Goal: Information Seeking & Learning: Stay updated

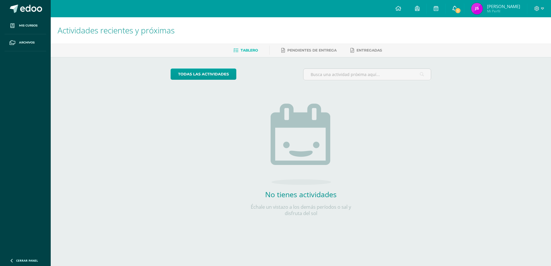
click at [341, 8] on span "1" at bounding box center [457, 10] width 6 height 6
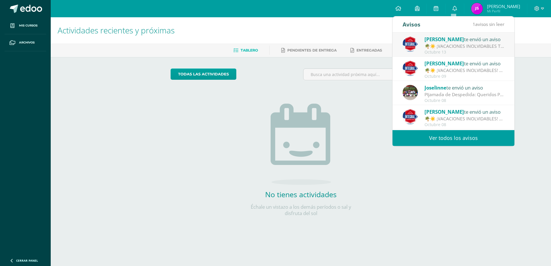
click at [341, 136] on link "Ver todos los avisos" at bounding box center [453, 138] width 122 height 16
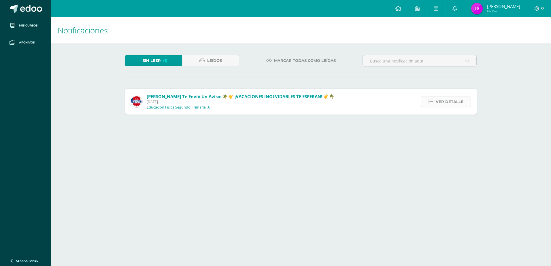
click at [441, 102] on span "Ver detalle" at bounding box center [449, 101] width 28 height 11
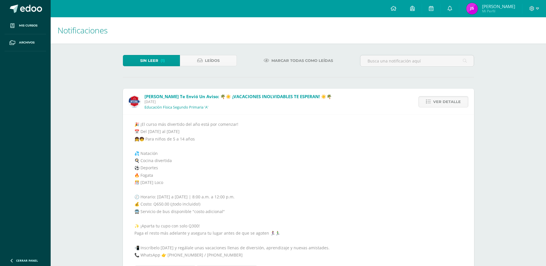
scroll to position [28, 0]
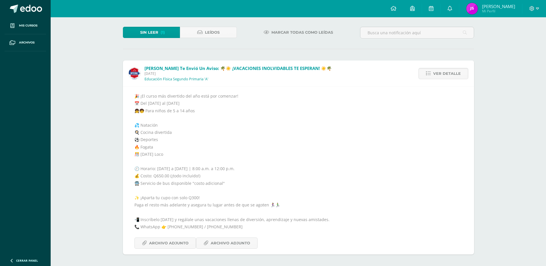
click at [498, 92] on div "Notificaciones Sin leer (1) Leídos Marcar todas como leídas [PERSON_NAME] te en…" at bounding box center [299, 127] width 496 height 277
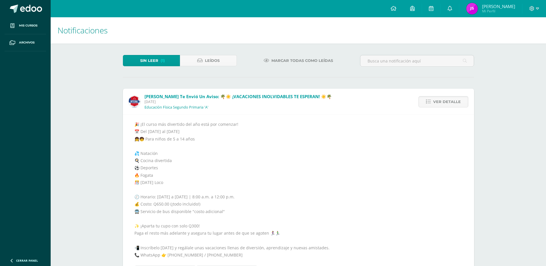
click at [493, 82] on div "Notificaciones Sin leer (1) Leídos Marcar todas como leídas [PERSON_NAME] te en…" at bounding box center [299, 155] width 496 height 277
